Goal: Transaction & Acquisition: Purchase product/service

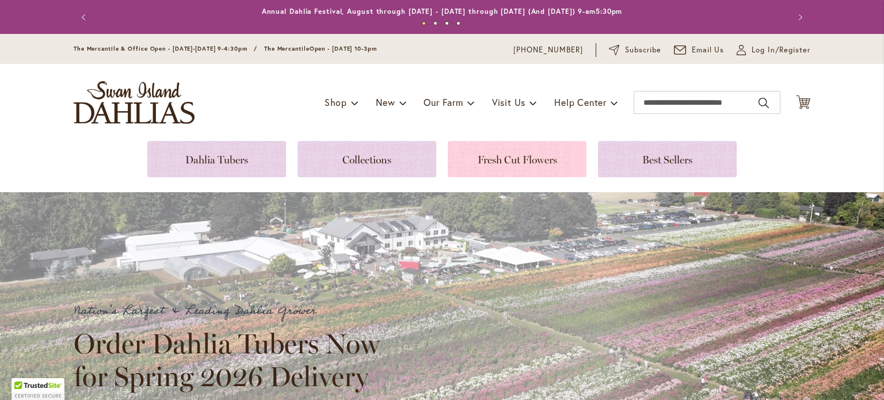
click at [527, 151] on link at bounding box center [517, 159] width 139 height 36
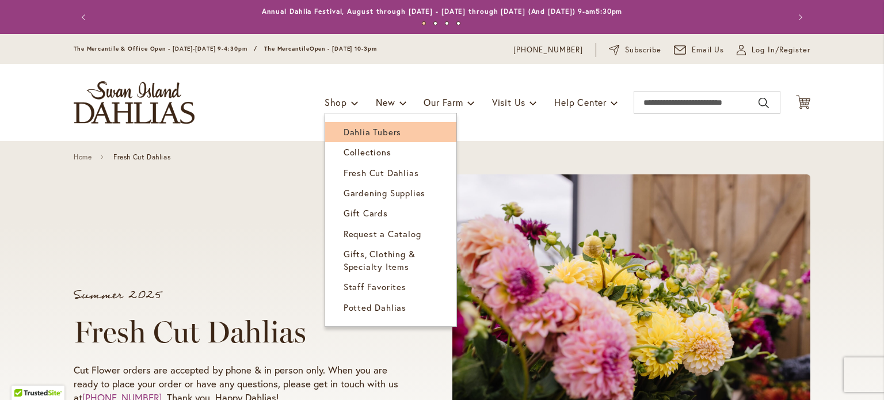
click at [344, 128] on span "Dahlia Tubers" at bounding box center [373, 132] width 58 height 12
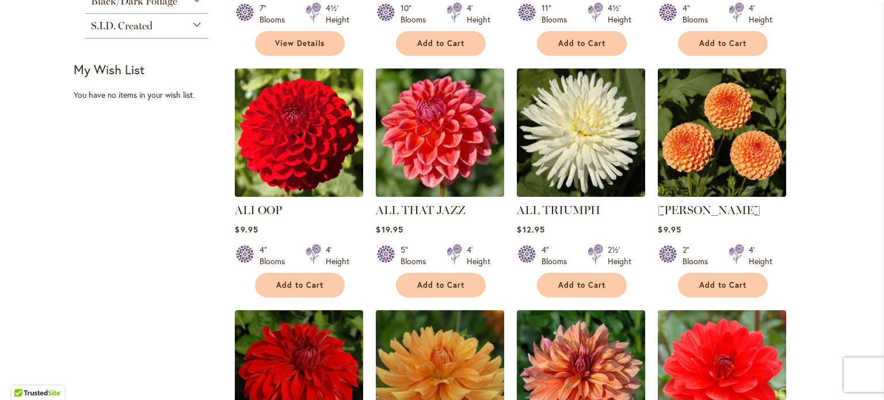
scroll to position [576, 0]
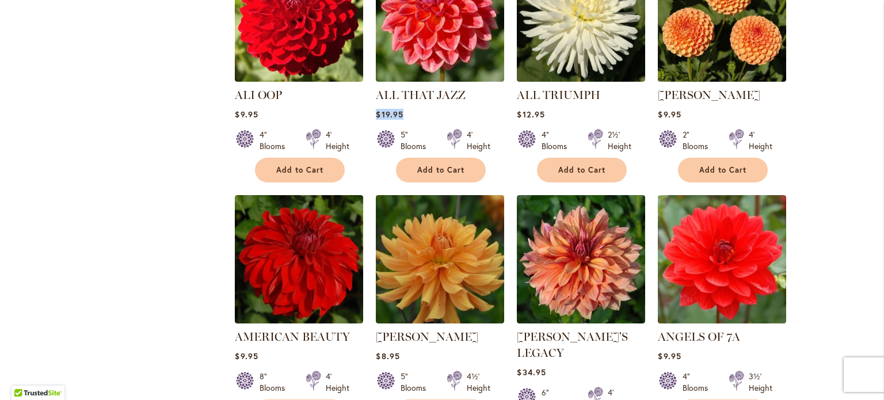
drag, startPoint x: 369, startPoint y: 111, endPoint x: 405, endPoint y: 113, distance: 36.3
click at [405, 113] on ol "A-PEELING $12.95 7" Blooms 4½' Height" at bounding box center [522, 197] width 576 height 972
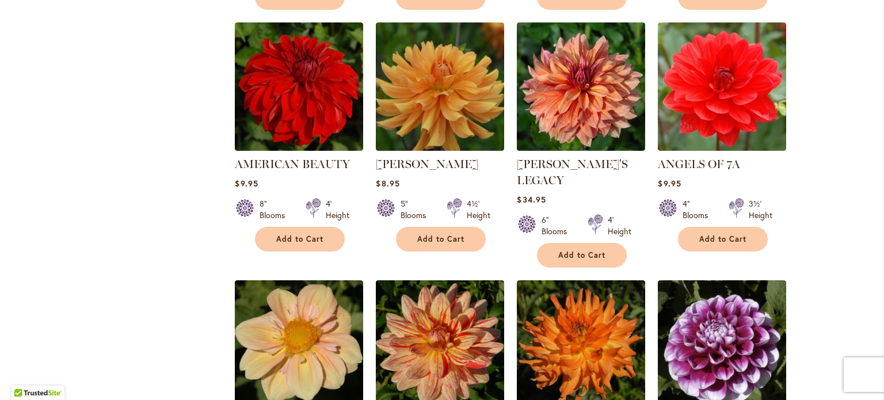
scroll to position [691, 0]
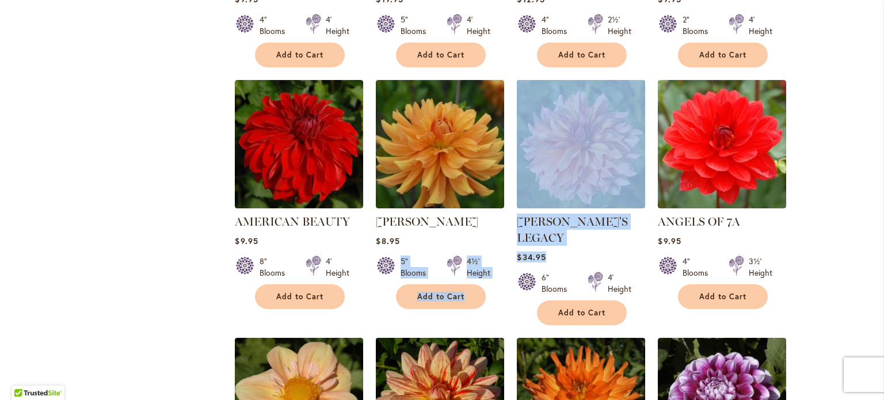
drag, startPoint x: 541, startPoint y: 233, endPoint x: 506, endPoint y: 234, distance: 35.1
click at [506, 234] on ol "A-PEELING $12.95 7" Blooms 4½' Height" at bounding box center [522, 82] width 576 height 972
drag, startPoint x: 557, startPoint y: 240, endPoint x: 588, endPoint y: 245, distance: 30.9
click at [559, 252] on div "$34.95" at bounding box center [581, 257] width 128 height 11
click at [579, 252] on div "$34.95" at bounding box center [581, 257] width 128 height 11
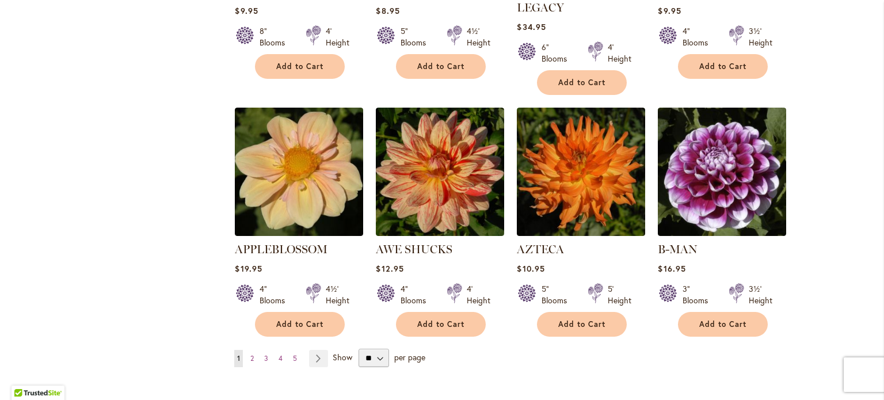
scroll to position [979, 0]
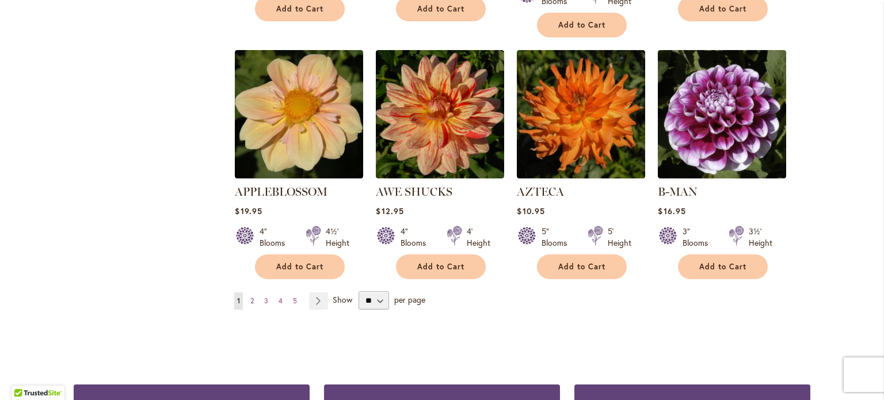
click at [250, 297] on span "2" at bounding box center [251, 301] width 3 height 9
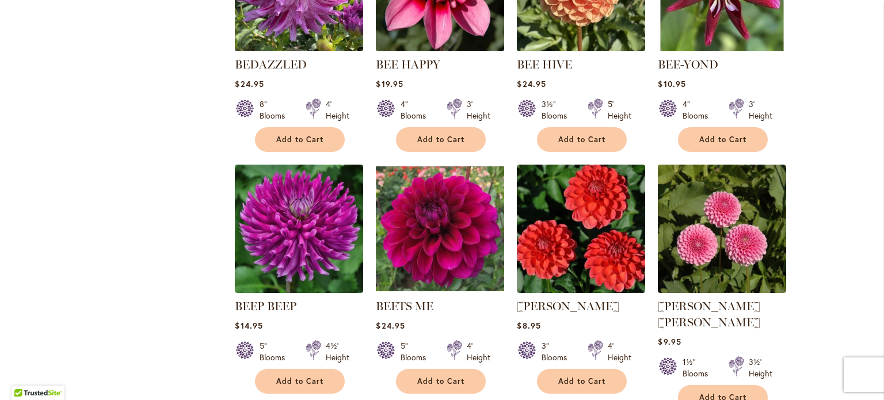
scroll to position [979, 0]
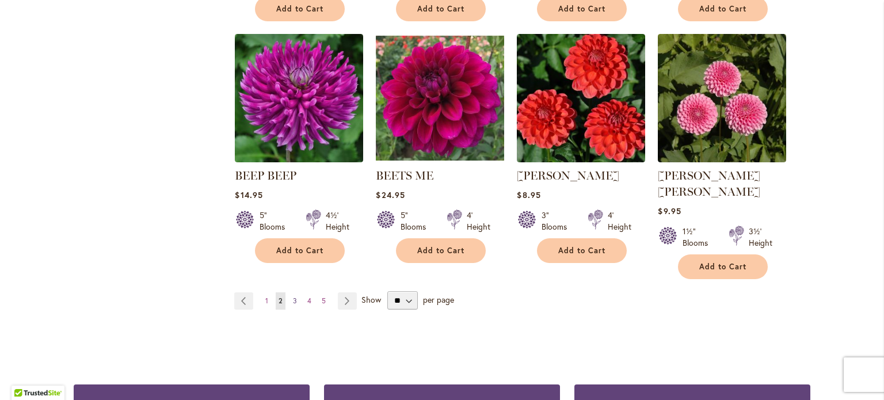
click at [293, 297] on span "3" at bounding box center [295, 301] width 4 height 9
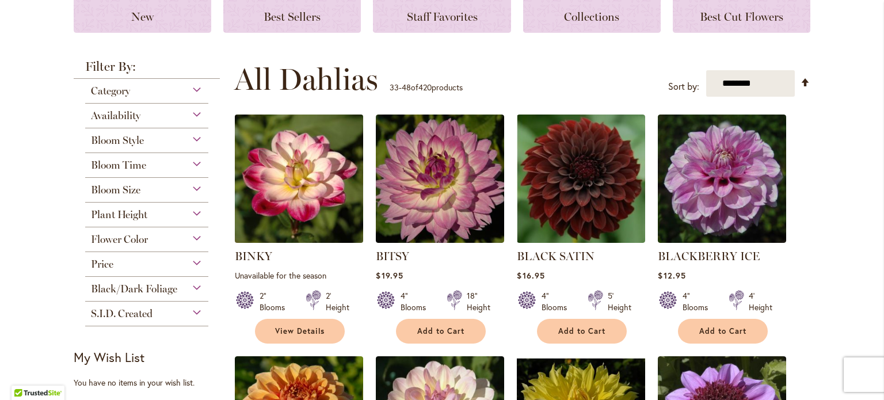
scroll to position [288, 0]
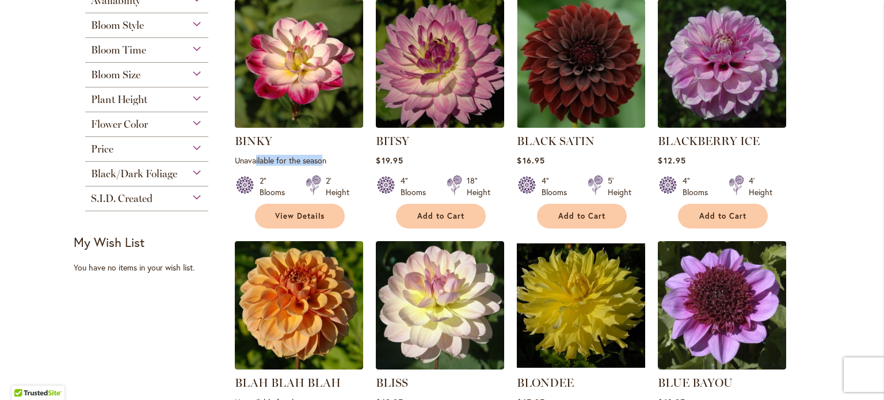
drag, startPoint x: 318, startPoint y: 159, endPoint x: 250, endPoint y: 164, distance: 67.6
click at [250, 164] on div "BINKY Rating: 53% 3 Reviews Unavailable for the season 2" Blooms 2' Height" at bounding box center [299, 178] width 128 height 90
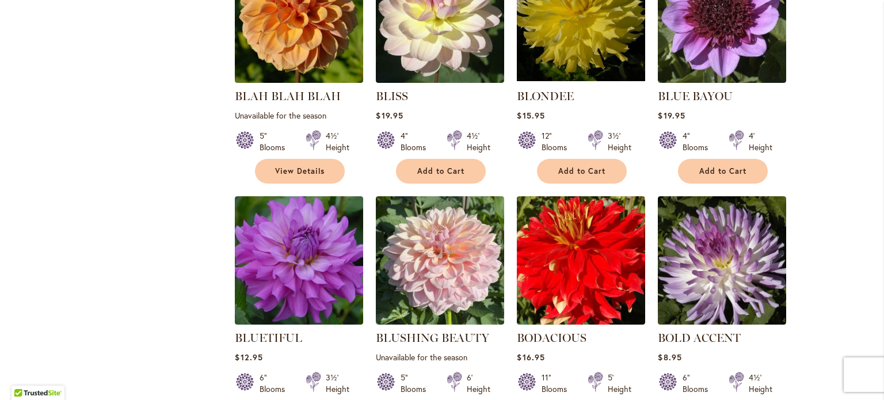
scroll to position [576, 0]
